Goal: Check status: Check status

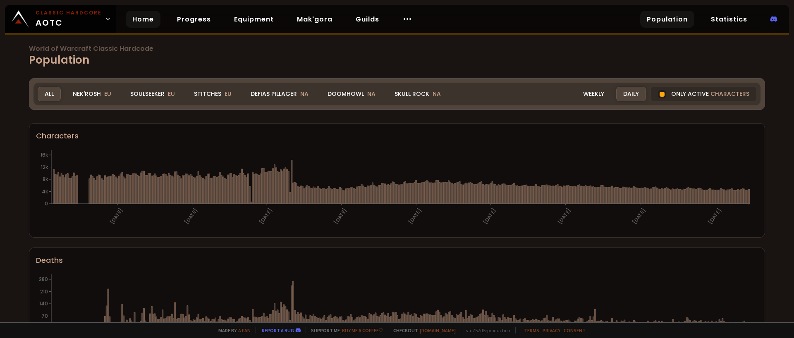
click at [147, 21] on link "Home" at bounding box center [143, 19] width 35 height 17
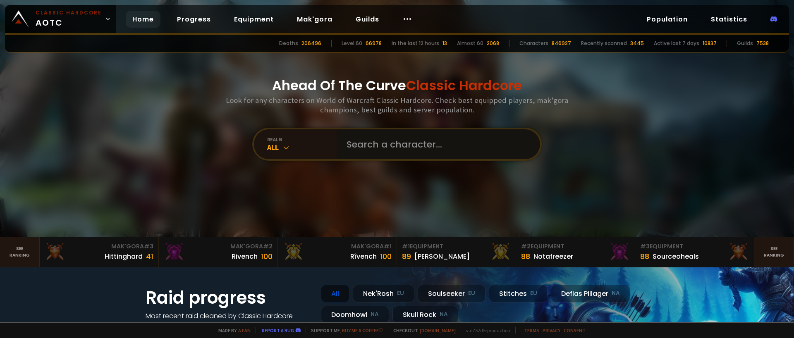
click at [376, 140] on input "text" at bounding box center [436, 144] width 189 height 30
paste input "abuabdullah"
type input "abuabdullah"
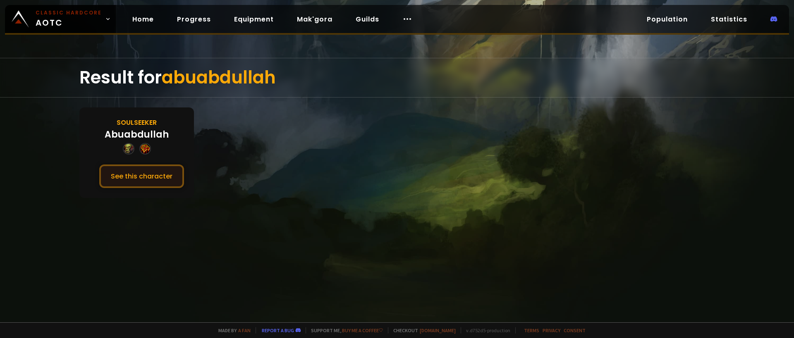
click at [138, 184] on button "See this character" at bounding box center [141, 177] width 85 height 24
